Goal: Transaction & Acquisition: Purchase product/service

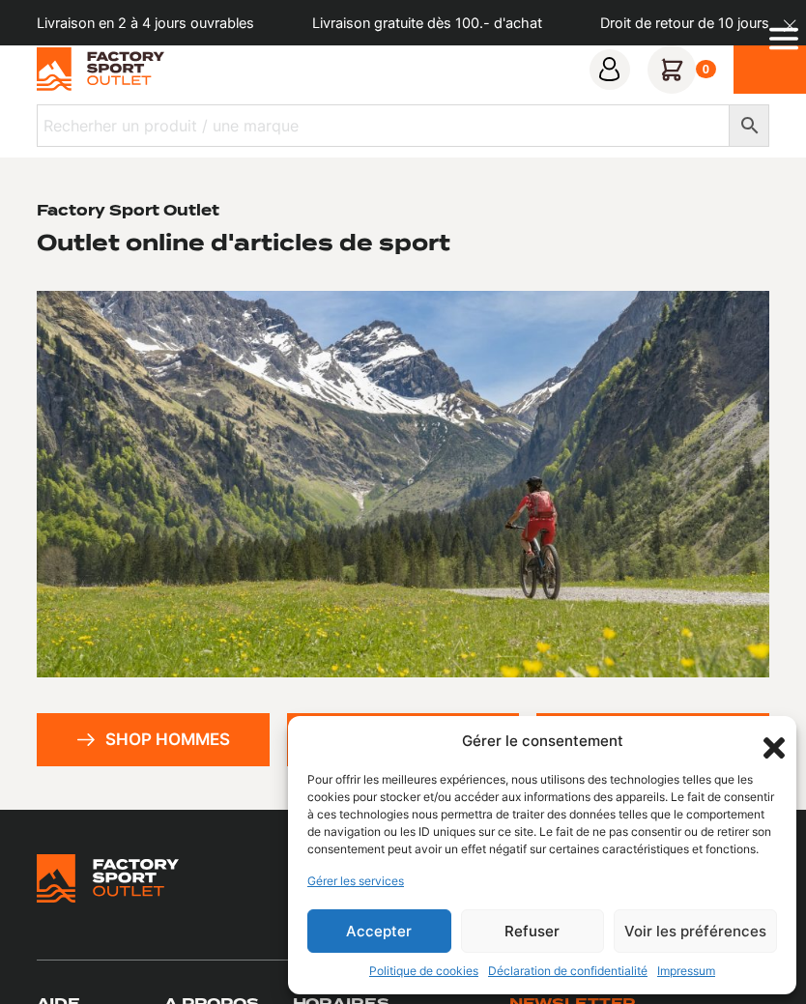
click at [534, 940] on button "Refuser" at bounding box center [533, 930] width 144 height 43
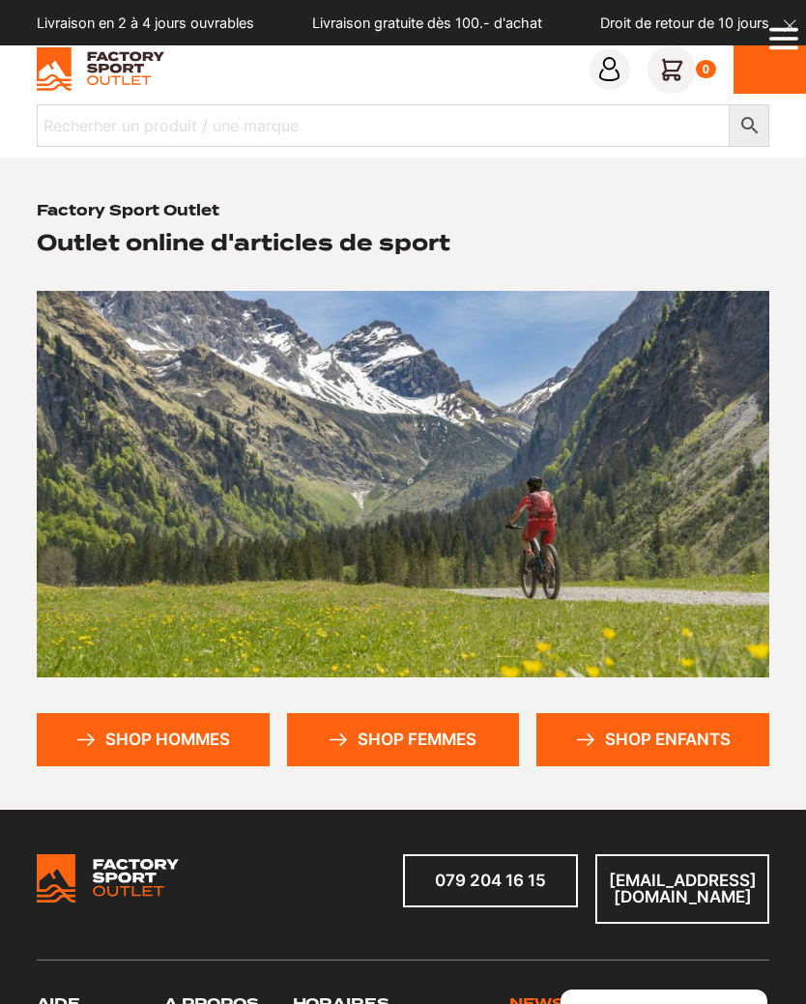
click at [788, 39] on icon "Open Menu" at bounding box center [783, 39] width 29 height 4
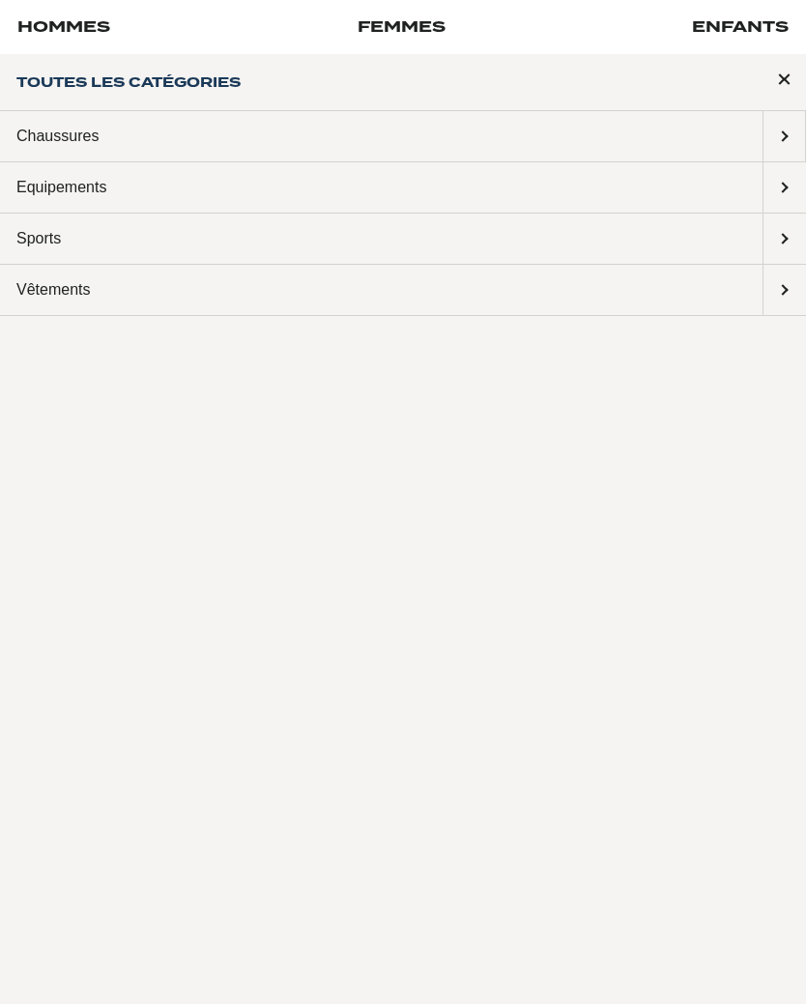
click at [783, 78] on span "Close Menu" at bounding box center [783, 78] width 43 height 64
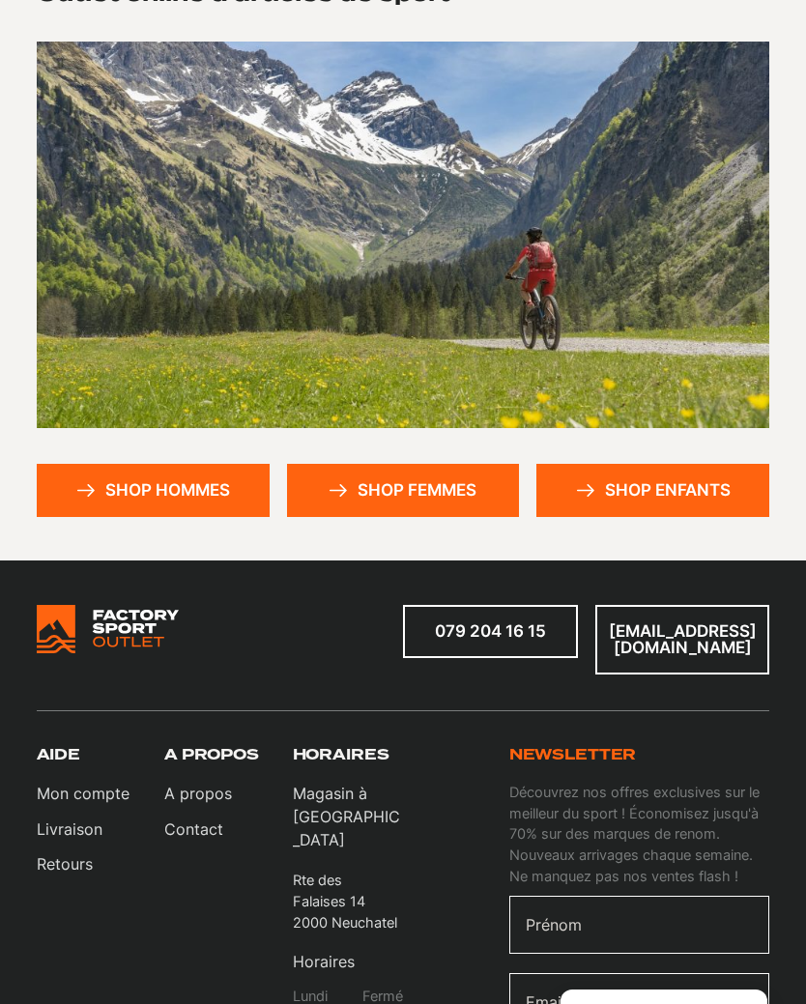
scroll to position [248, 0]
click at [167, 496] on link "Shop hommes" at bounding box center [153, 491] width 233 height 53
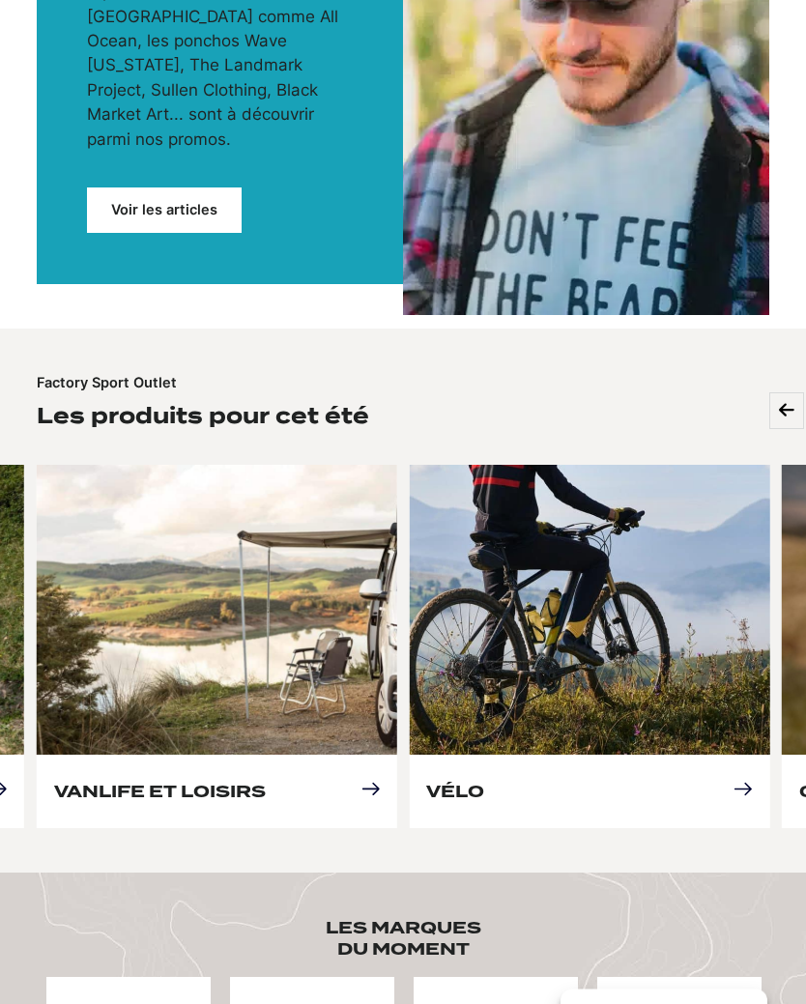
scroll to position [543, 0]
click at [484, 782] on link "Vélo" at bounding box center [455, 791] width 58 height 19
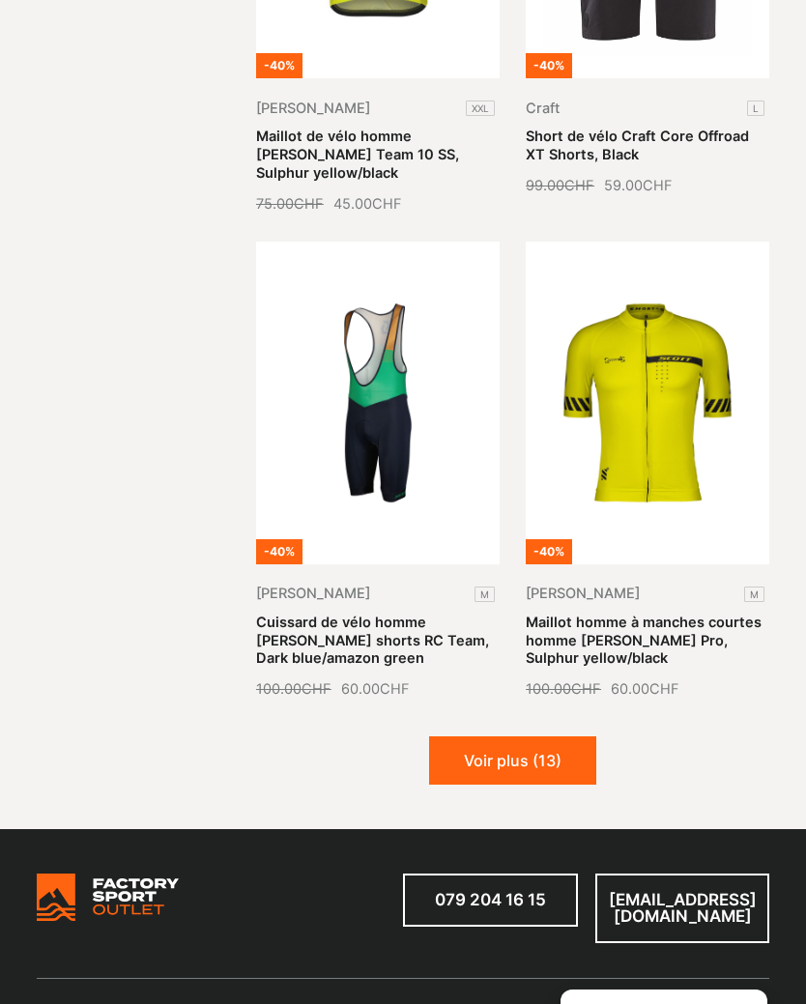
scroll to position [2754, 0]
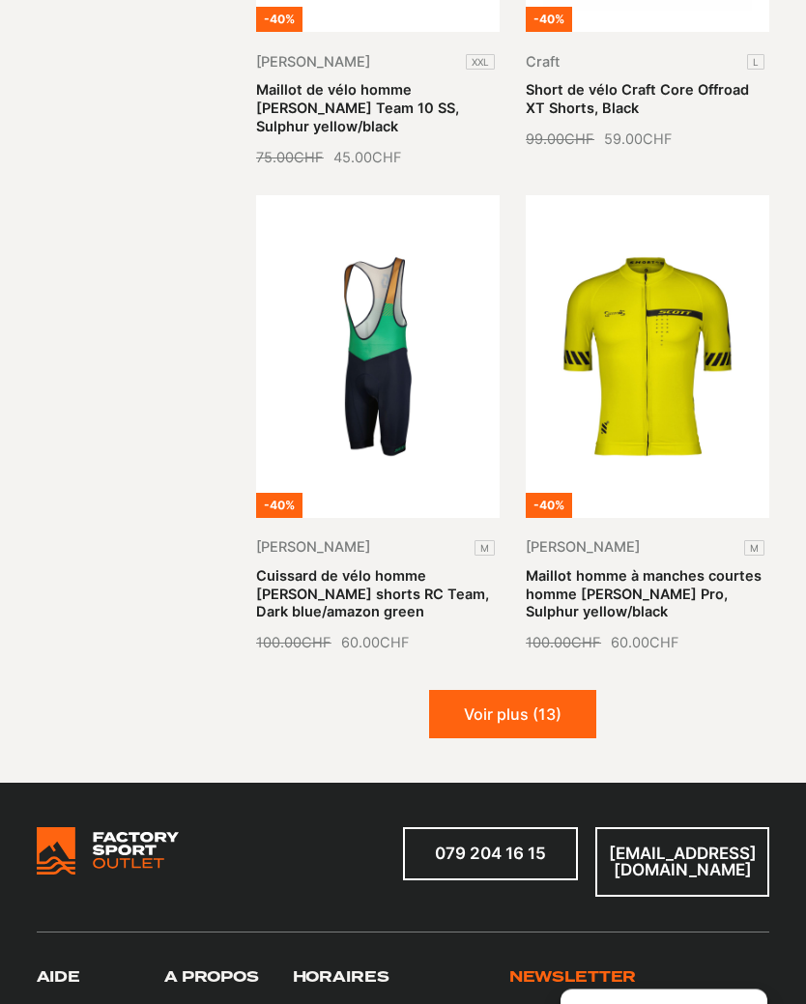
click at [576, 691] on button "Voir plus (13)" at bounding box center [512, 715] width 167 height 48
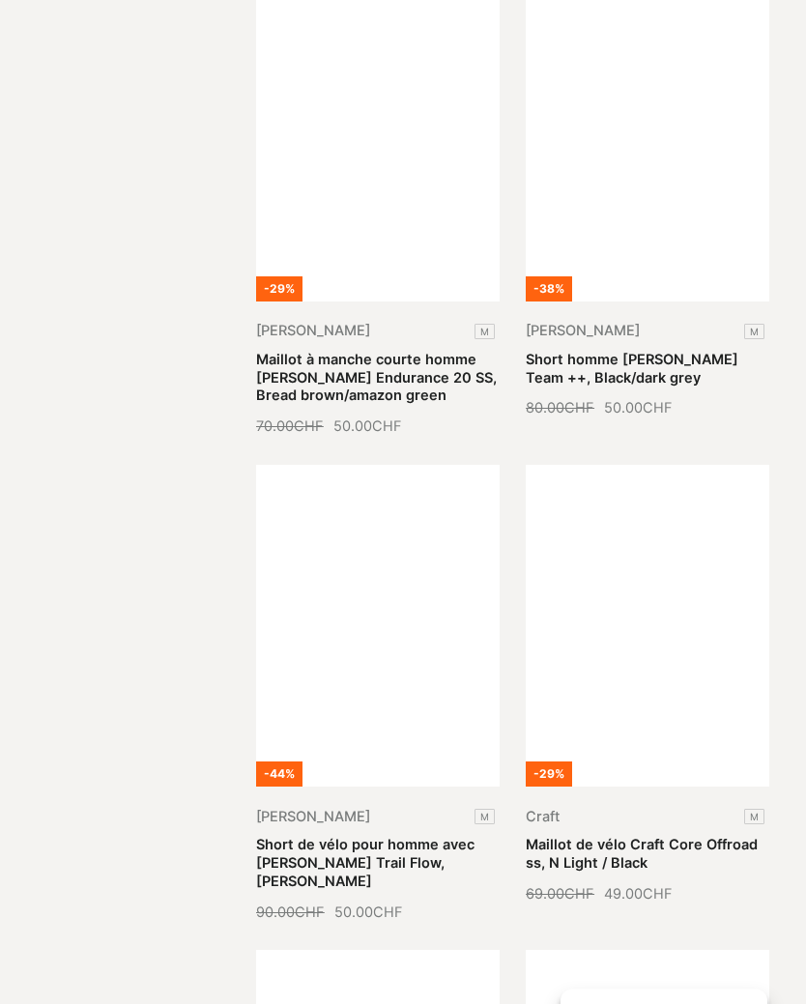
scroll to position [3925, 0]
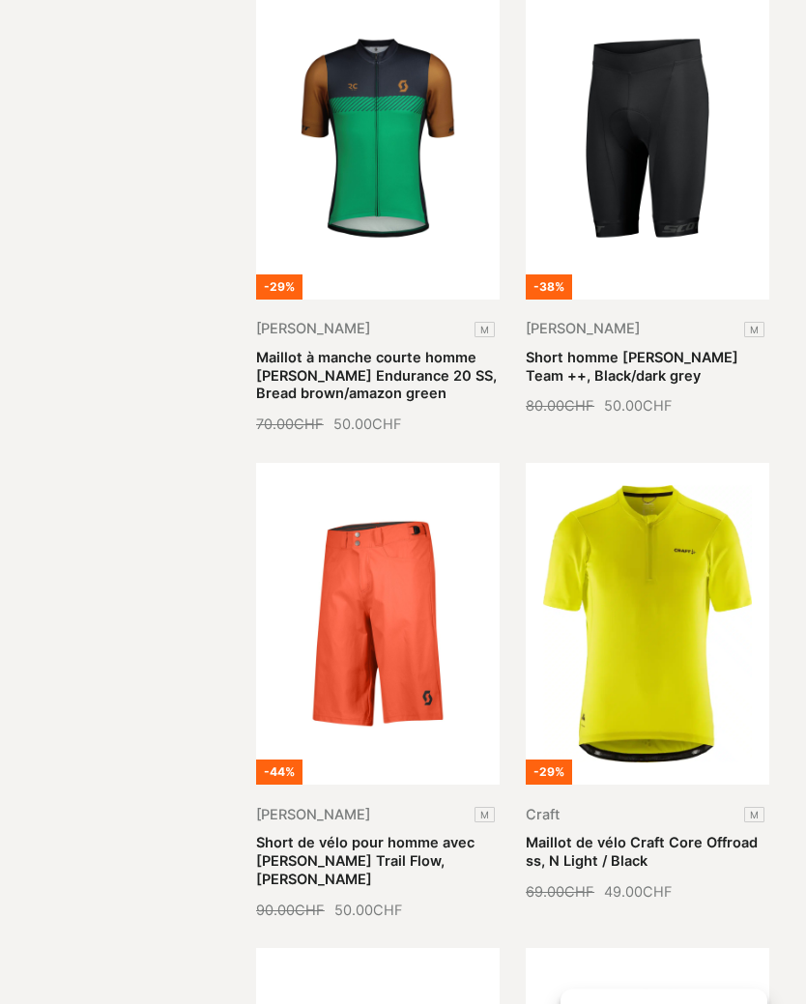
click at [689, 835] on link "Maillot de vélo Craft Core Offroad ss, N Light / Black" at bounding box center [642, 852] width 232 height 35
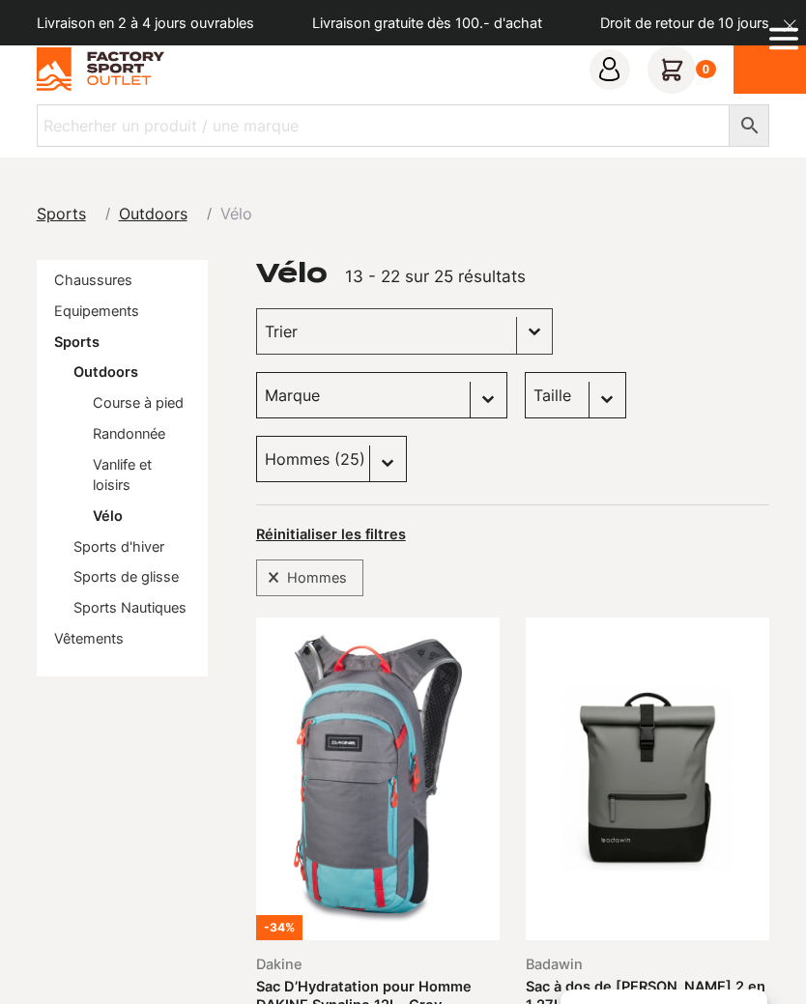
click at [611, 406] on select "Taille M (1) 38 (0) 39 (0) L (1) S (1) XXL (1)" at bounding box center [575, 395] width 101 height 46
select select "xxl"
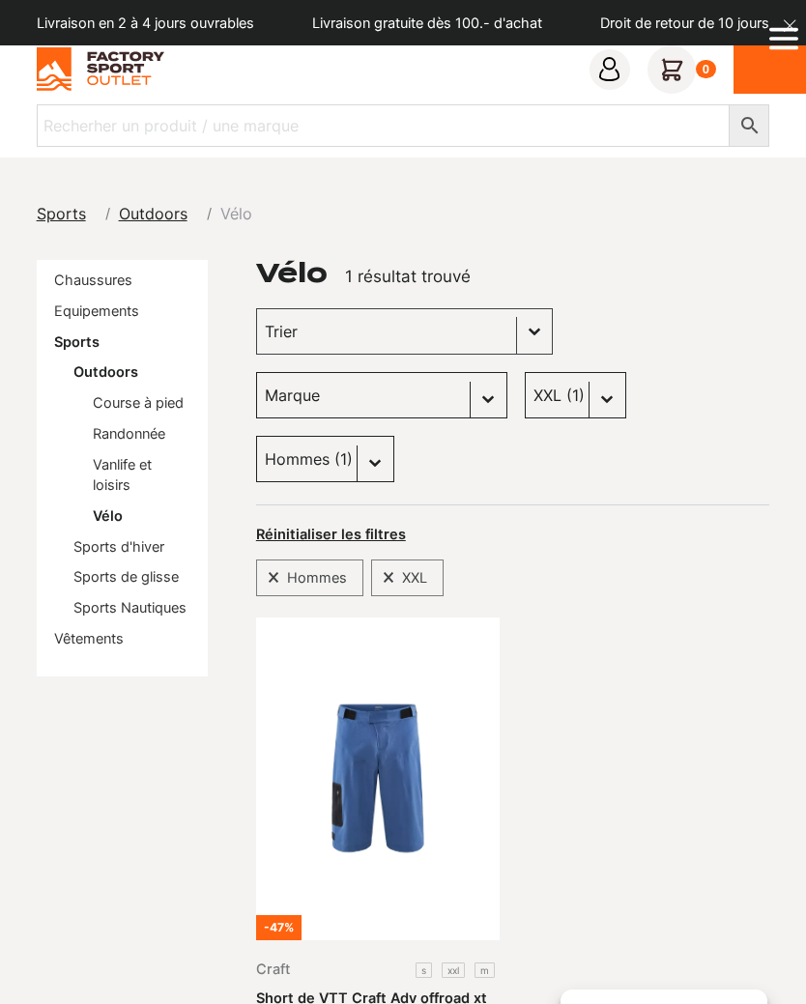
click at [125, 76] on img at bounding box center [101, 68] width 129 height 43
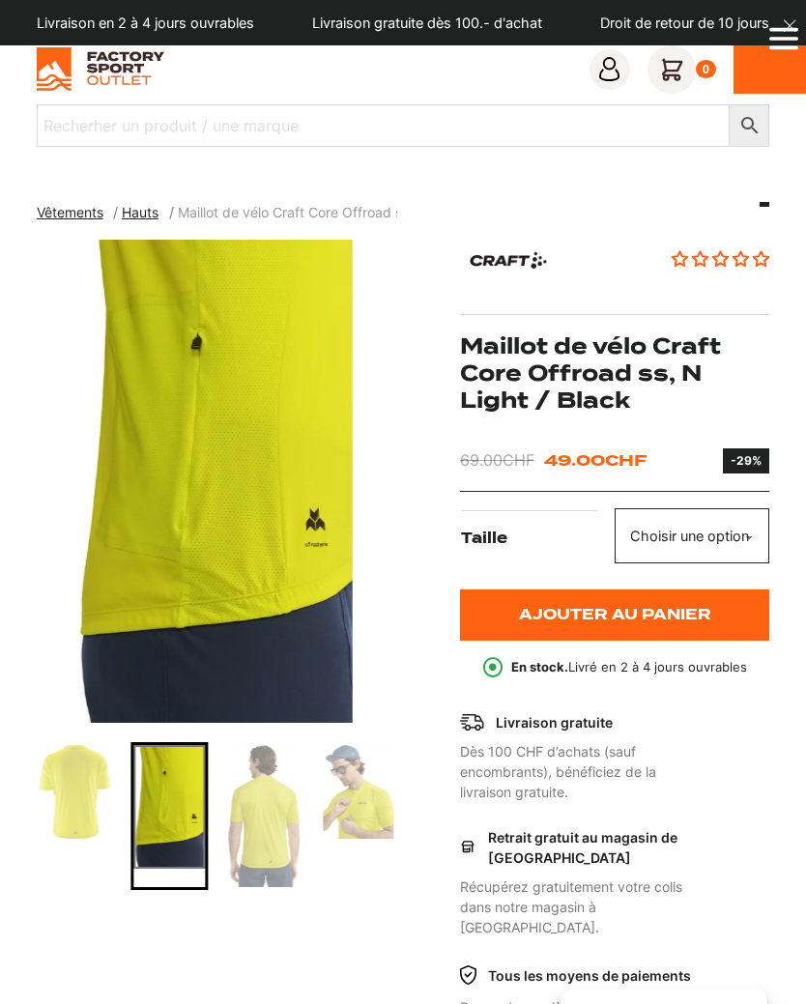
click at [713, 536] on select "Choisir une option M" at bounding box center [692, 535] width 155 height 54
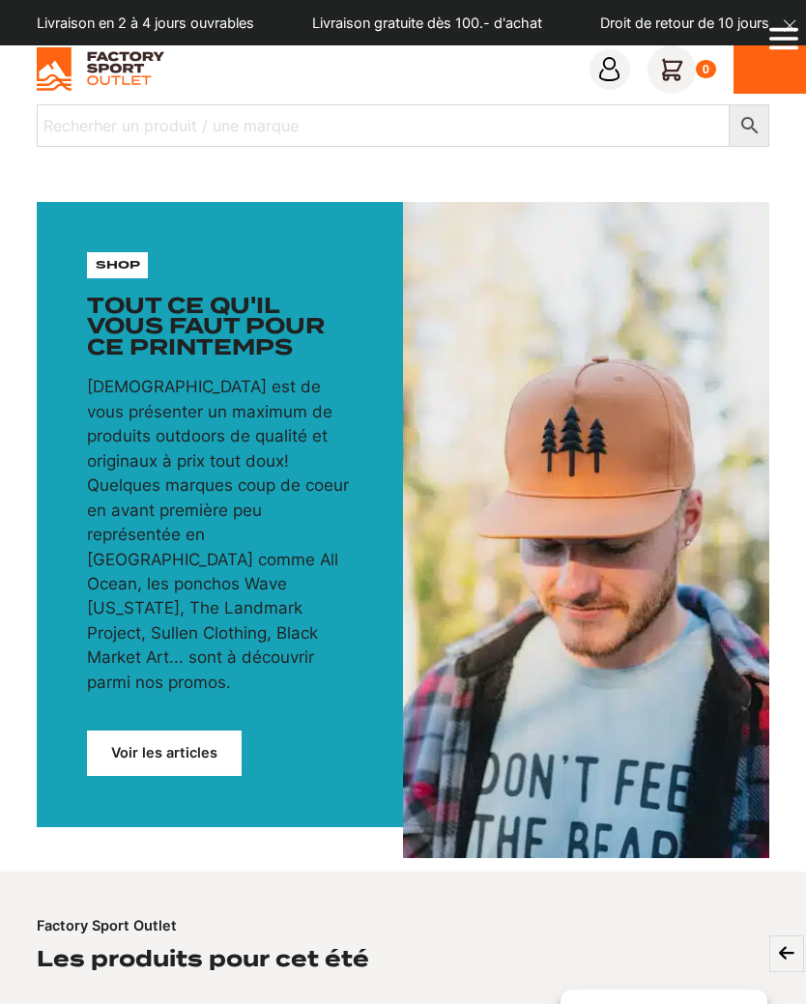
click at [169, 730] on link "Voir les articles" at bounding box center [164, 752] width 155 height 45
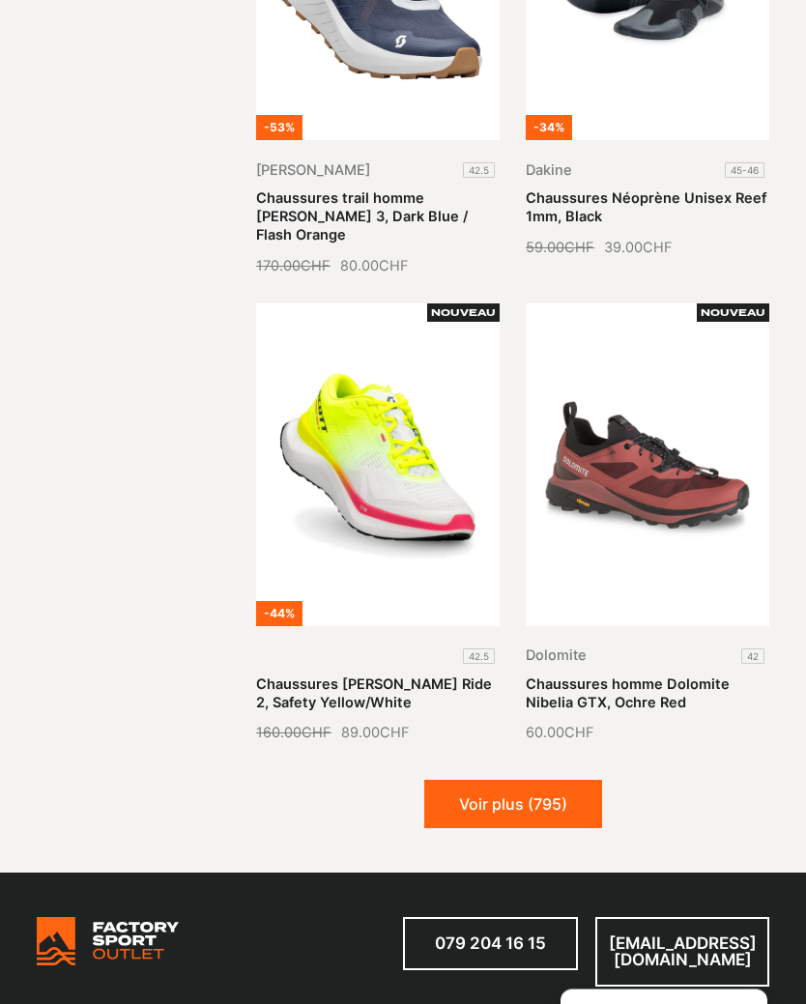
click at [581, 781] on button "Voir plus (795)" at bounding box center [513, 805] width 178 height 48
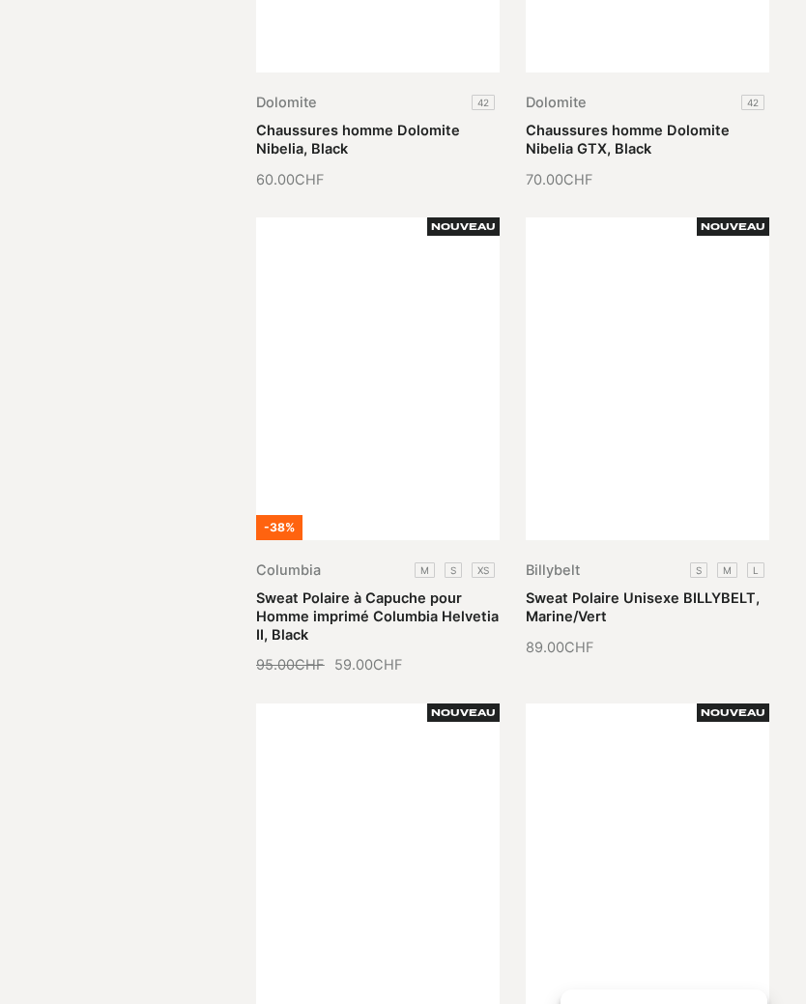
scroll to position [3729, 0]
